Goal: Task Accomplishment & Management: Use online tool/utility

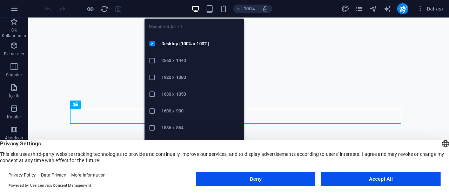
click at [381, 179] on button "Accept All" at bounding box center [381, 179] width 120 height 14
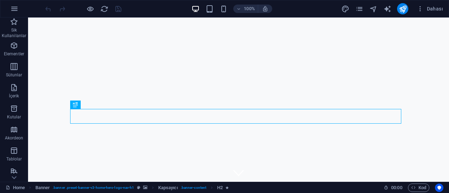
click at [100, 188] on div "IEK Elektrik" at bounding box center [238, 196] width 331 height 17
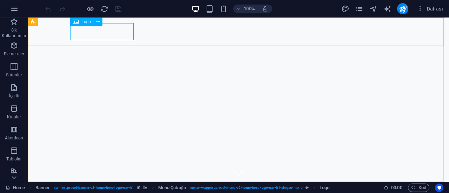
click at [85, 22] on span "Logo" at bounding box center [85, 22] width 9 height 4
click at [98, 21] on icon at bounding box center [98, 21] width 4 height 7
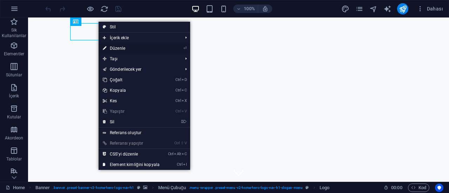
click at [114, 47] on link "⏎ Düzenle" at bounding box center [131, 48] width 65 height 11
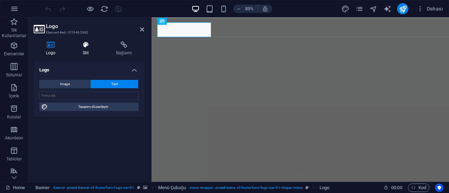
click at [86, 45] on icon at bounding box center [86, 44] width 31 height 7
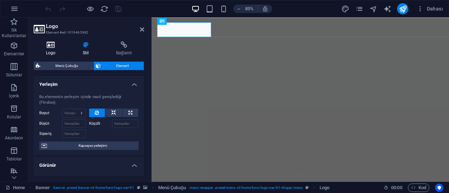
click at [49, 52] on h4 "Logo" at bounding box center [52, 48] width 37 height 15
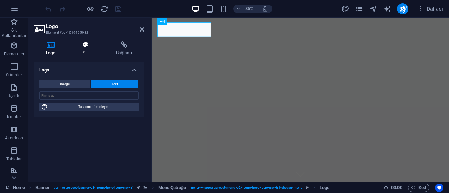
click at [87, 45] on icon at bounding box center [86, 44] width 31 height 7
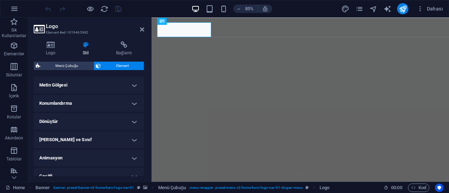
scroll to position [201, 0]
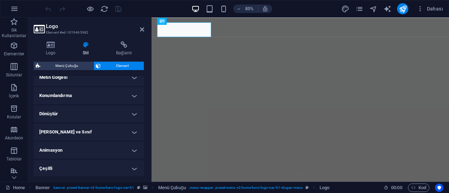
click at [128, 168] on h4 "Çeşitli" at bounding box center [89, 168] width 110 height 17
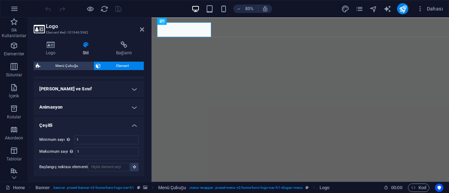
click at [132, 123] on h4 "Çeşitli" at bounding box center [89, 123] width 110 height 13
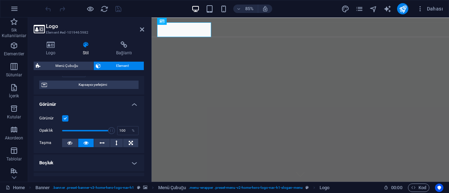
scroll to position [0, 0]
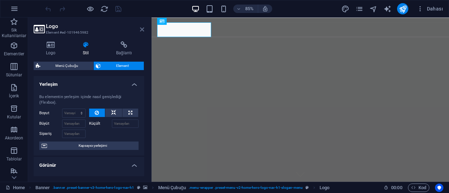
click at [140, 29] on icon at bounding box center [142, 30] width 4 height 6
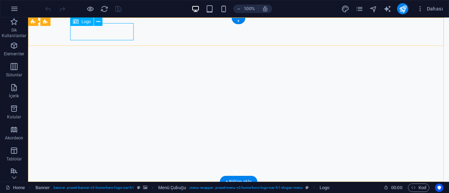
click at [102, 188] on div "IEK Elektrik" at bounding box center [238, 196] width 331 height 17
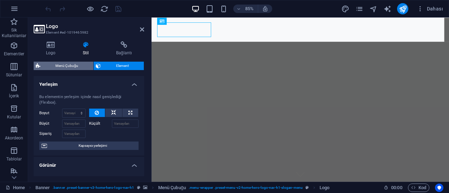
click at [76, 67] on span "Menü Çubuğu" at bounding box center [66, 66] width 49 height 8
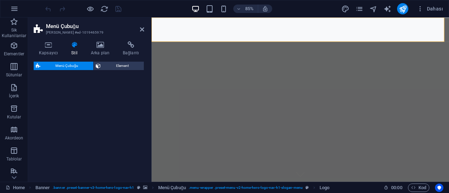
select select "rem"
select select "preset-menu-v2-home-hero-logo-nav-h1-slogan-menu"
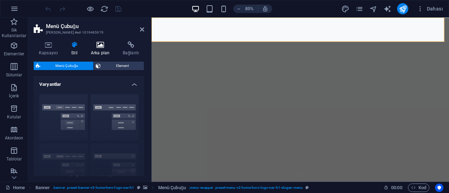
click at [48, 45] on icon at bounding box center [48, 44] width 29 height 7
click at [102, 48] on icon at bounding box center [100, 44] width 29 height 7
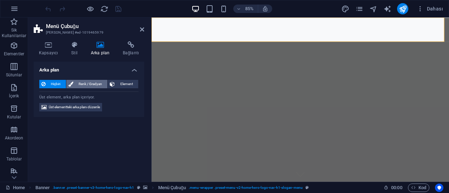
click at [91, 82] on span "Renk / Gradyan" at bounding box center [90, 84] width 30 height 8
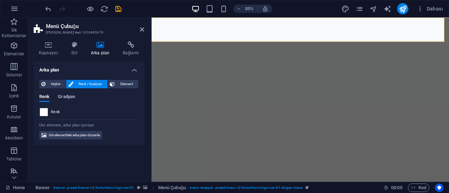
click at [68, 97] on span "Gradyan" at bounding box center [66, 98] width 17 height 10
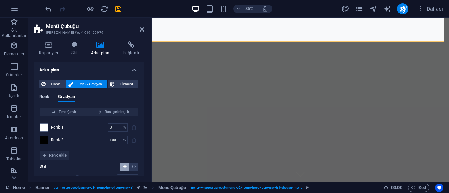
click at [44, 98] on span "Renk" at bounding box center [44, 98] width 10 height 10
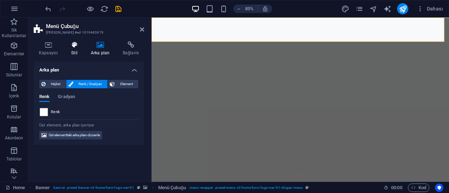
click at [76, 47] on icon at bounding box center [74, 44] width 17 height 7
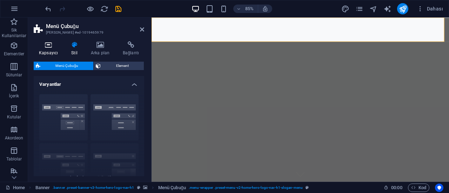
click at [54, 46] on icon at bounding box center [48, 44] width 29 height 7
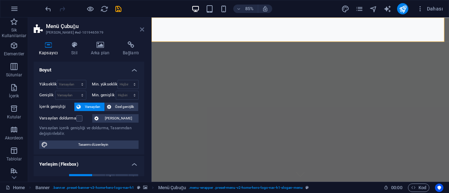
click at [142, 28] on icon at bounding box center [142, 30] width 4 height 6
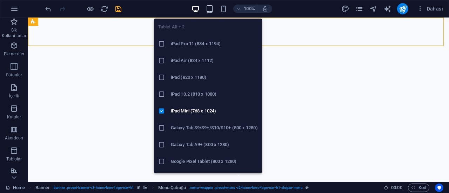
click at [210, 8] on icon "button" at bounding box center [210, 9] width 8 height 8
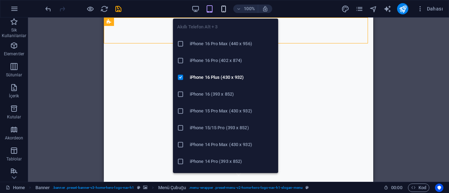
click at [224, 6] on icon "button" at bounding box center [224, 9] width 8 height 8
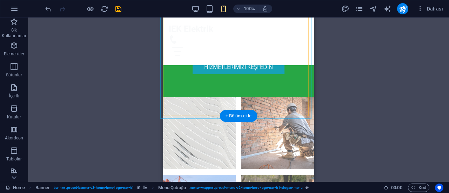
scroll to position [1017, 0]
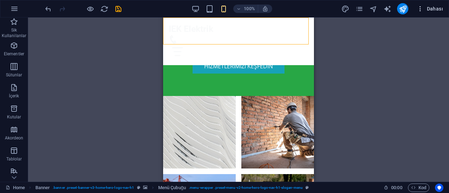
click at [437, 8] on span "Dahası" at bounding box center [430, 8] width 26 height 7
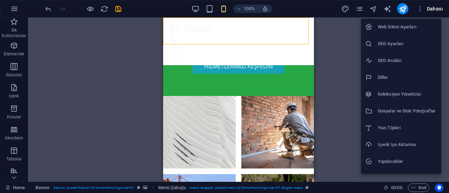
click at [437, 8] on div at bounding box center [224, 96] width 449 height 193
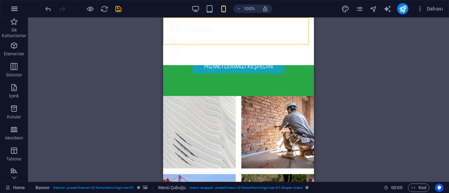
click at [14, 7] on icon "button" at bounding box center [14, 9] width 8 height 8
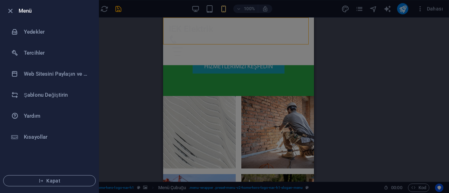
click at [22, 12] on h6 "Menü" at bounding box center [56, 11] width 74 height 8
click at [8, 11] on icon "button" at bounding box center [10, 11] width 8 height 8
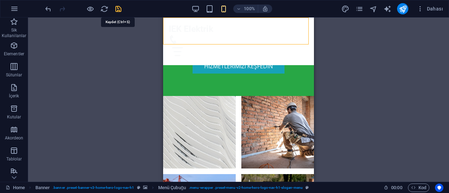
click at [117, 8] on icon "save" at bounding box center [118, 9] width 8 height 8
checkbox input "false"
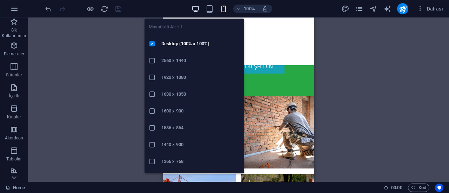
click at [191, 9] on span "button" at bounding box center [195, 9] width 8 height 8
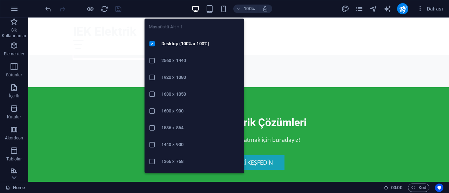
scroll to position [846, 0]
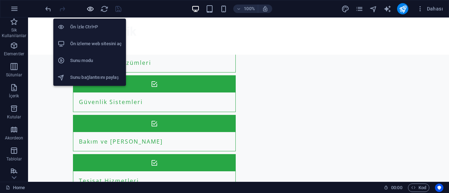
click at [91, 10] on icon "button" at bounding box center [90, 9] width 8 height 8
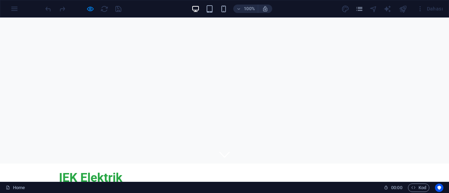
scroll to position [0, 0]
click at [418, 188] on span "Kod" at bounding box center [418, 188] width 15 height 8
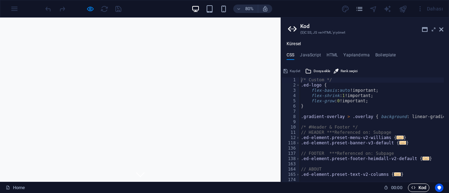
click at [418, 188] on span "Kod" at bounding box center [418, 188] width 15 height 8
click at [443, 30] on icon at bounding box center [441, 30] width 4 height 6
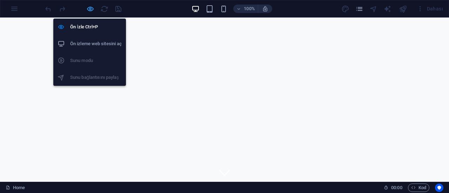
click at [90, 11] on icon "button" at bounding box center [90, 9] width 8 height 8
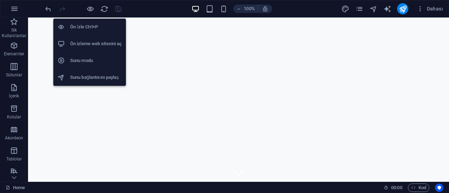
click at [102, 61] on h6 "Sunu modu" at bounding box center [96, 60] width 52 height 8
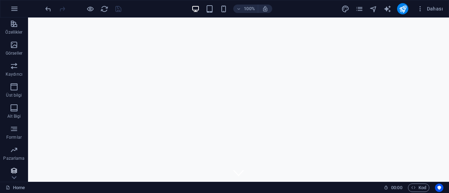
scroll to position [151, 0]
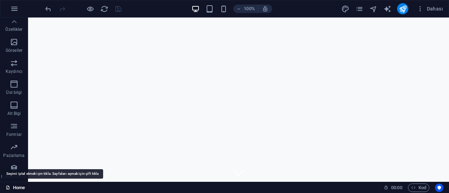
click at [9, 187] on icon at bounding box center [8, 188] width 5 height 5
click at [17, 186] on link "Home" at bounding box center [15, 188] width 19 height 8
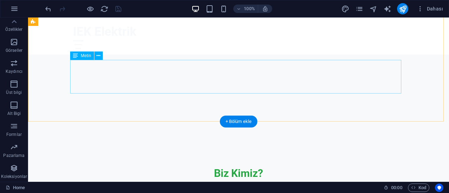
scroll to position [0, 0]
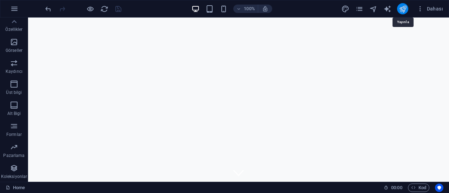
click at [402, 11] on icon "publish" at bounding box center [403, 9] width 8 height 8
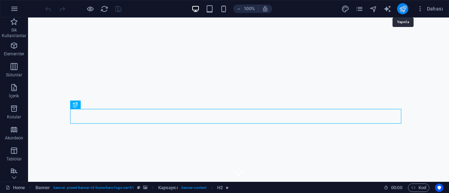
click at [403, 8] on icon "publish" at bounding box center [403, 9] width 8 height 8
click at [405, 11] on icon "publish" at bounding box center [403, 9] width 8 height 8
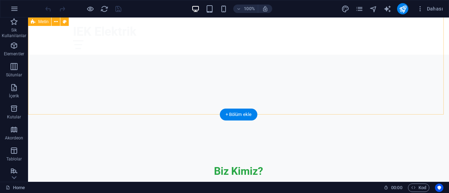
scroll to position [229, 0]
